Goal: Find contact information: Find contact information

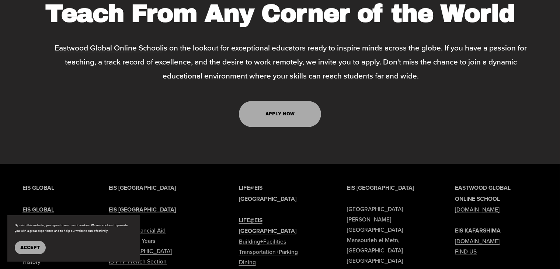
scroll to position [3209, 0]
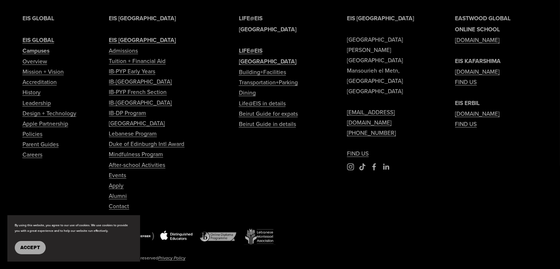
click at [122, 201] on link "Contact" at bounding box center [119, 206] width 20 height 10
type input "*****"
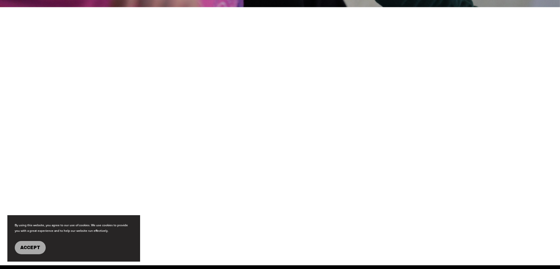
scroll to position [775, 0]
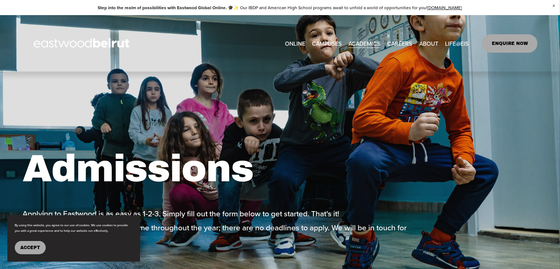
click at [25, 245] on span "Accept" at bounding box center [30, 247] width 20 height 5
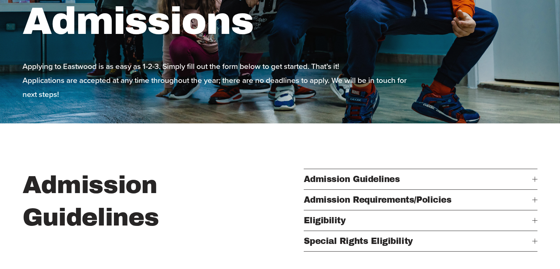
scroll to position [184, 0]
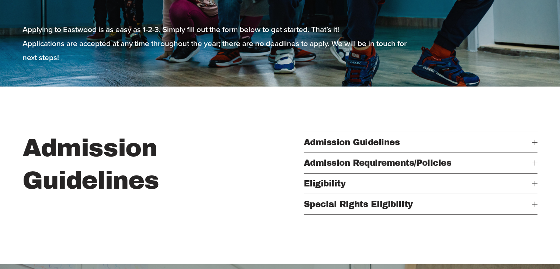
click at [535, 141] on div at bounding box center [535, 142] width 0 height 5
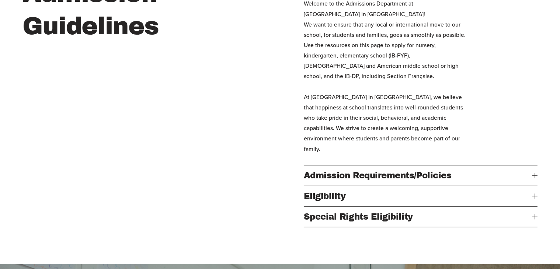
scroll to position [332, 0]
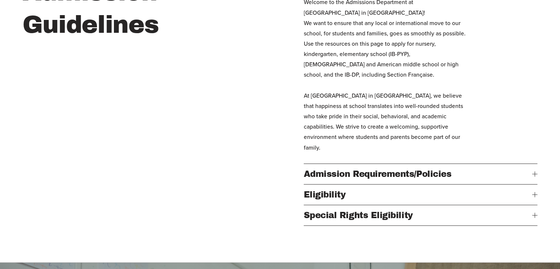
click at [535, 172] on div at bounding box center [535, 174] width 0 height 5
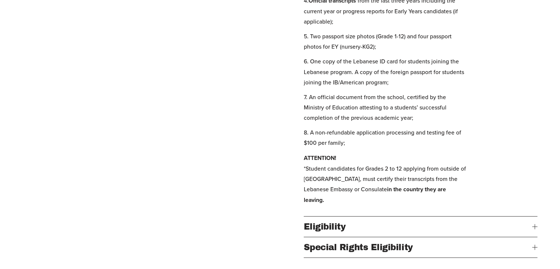
scroll to position [524, 0]
